Goal: Task Accomplishment & Management: Complete application form

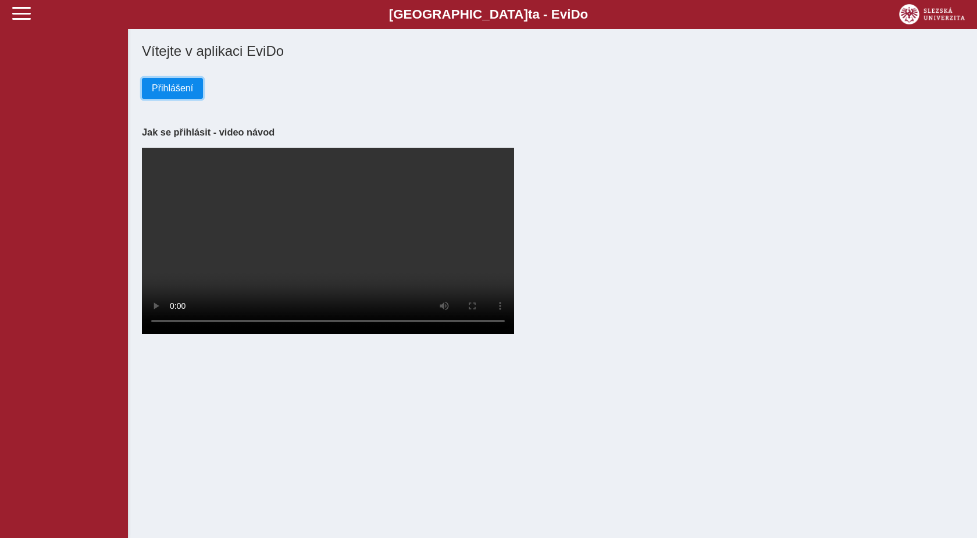
click at [165, 91] on span "Přihlášení" at bounding box center [172, 88] width 41 height 10
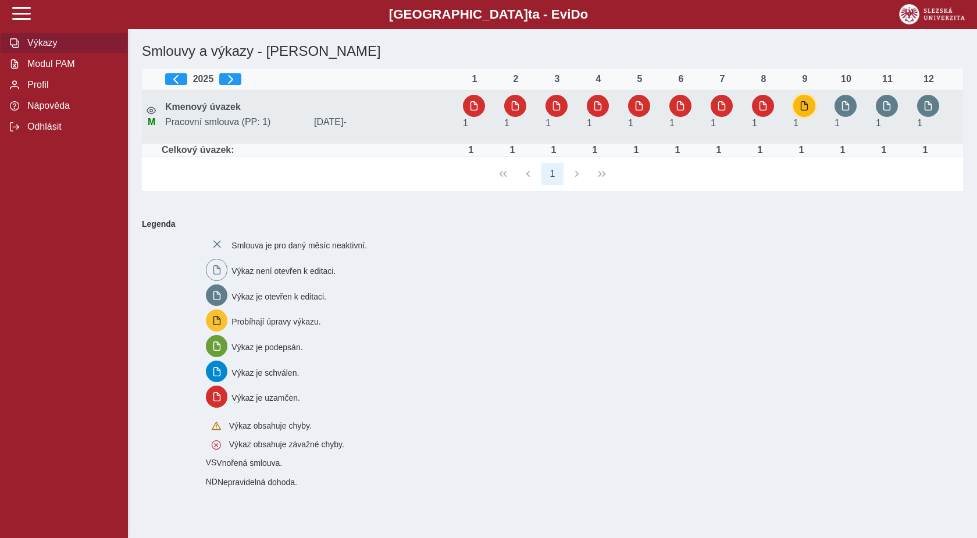
click at [805, 107] on span "button" at bounding box center [804, 105] width 9 height 9
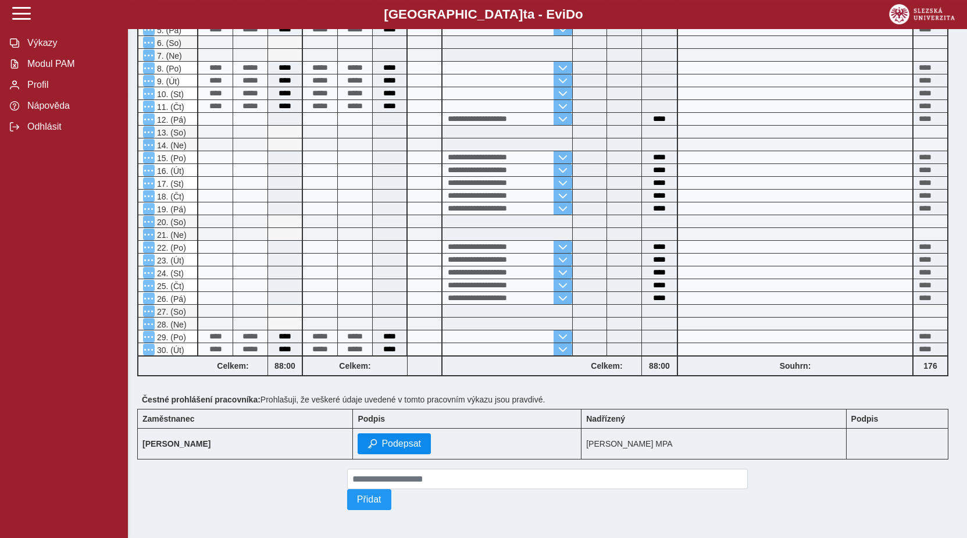
scroll to position [241, 0]
click at [400, 439] on span "Podepsat" at bounding box center [402, 444] width 40 height 10
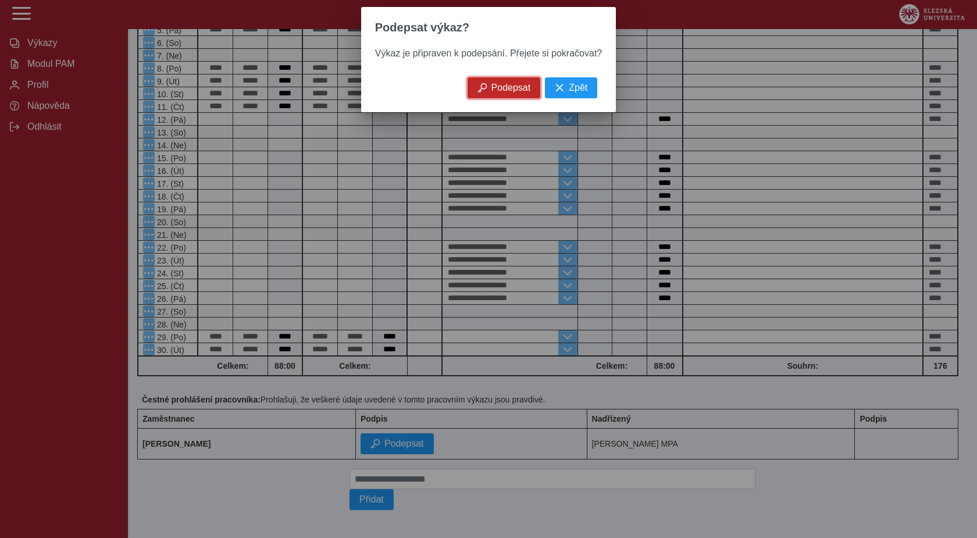
click at [495, 88] on span "Podepsat" at bounding box center [512, 88] width 40 height 10
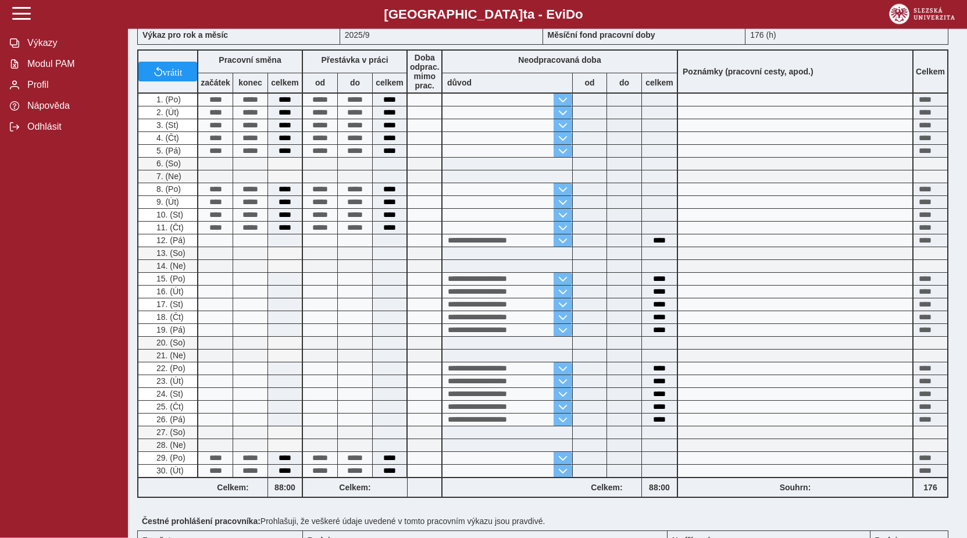
scroll to position [0, 0]
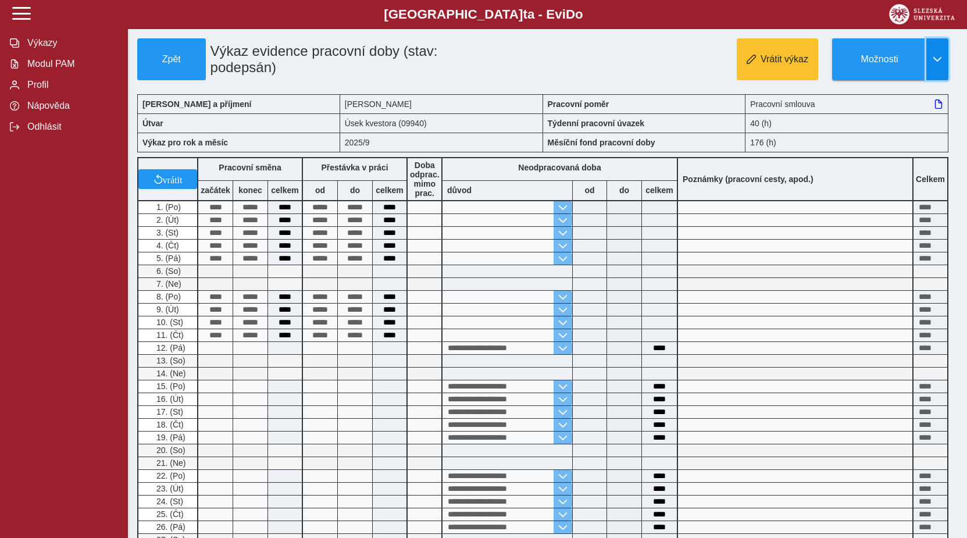
click at [935, 55] on span "button" at bounding box center [937, 59] width 9 height 9
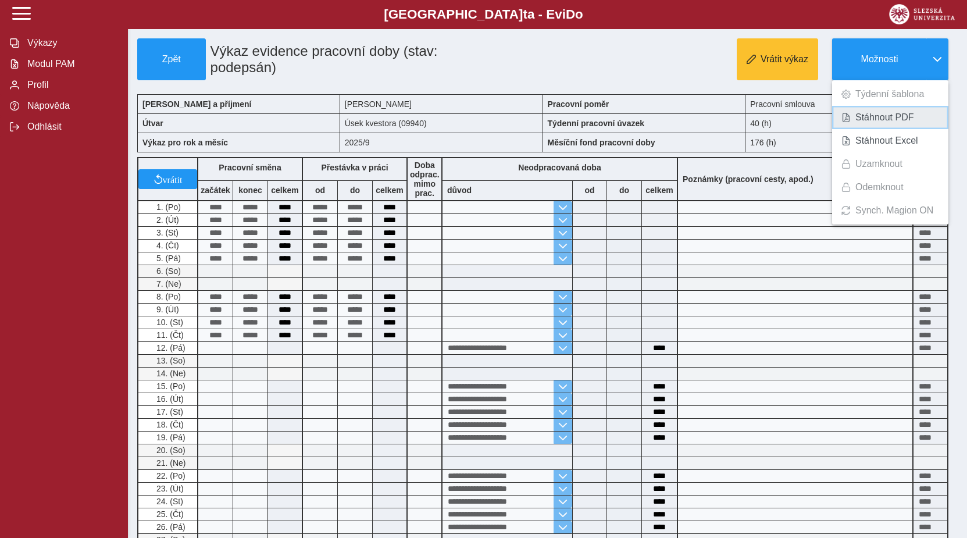
click at [889, 122] on span "Stáhnout PDF" at bounding box center [885, 117] width 59 height 9
